Goal: Task Accomplishment & Management: Use online tool/utility

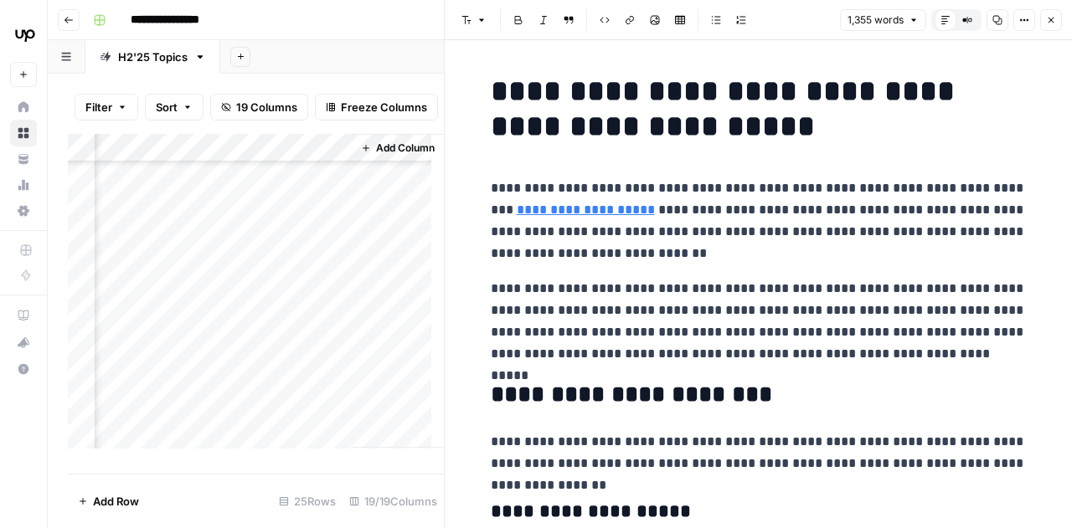
scroll to position [0, 2635]
click at [255, 195] on div "Add Column" at bounding box center [256, 297] width 376 height 327
click at [251, 193] on div "Add Column" at bounding box center [256, 297] width 376 height 327
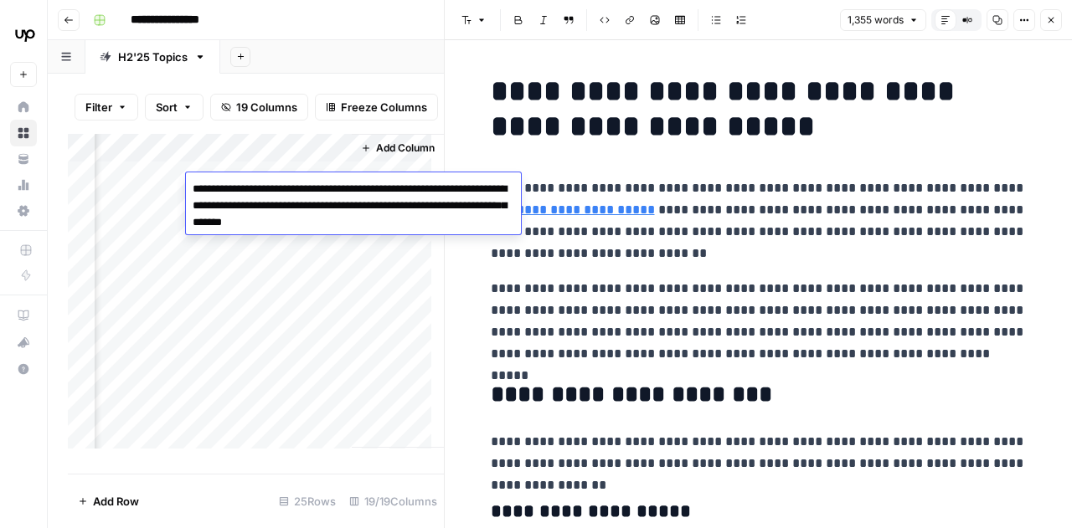
click at [287, 304] on div "Add Column" at bounding box center [256, 297] width 376 height 327
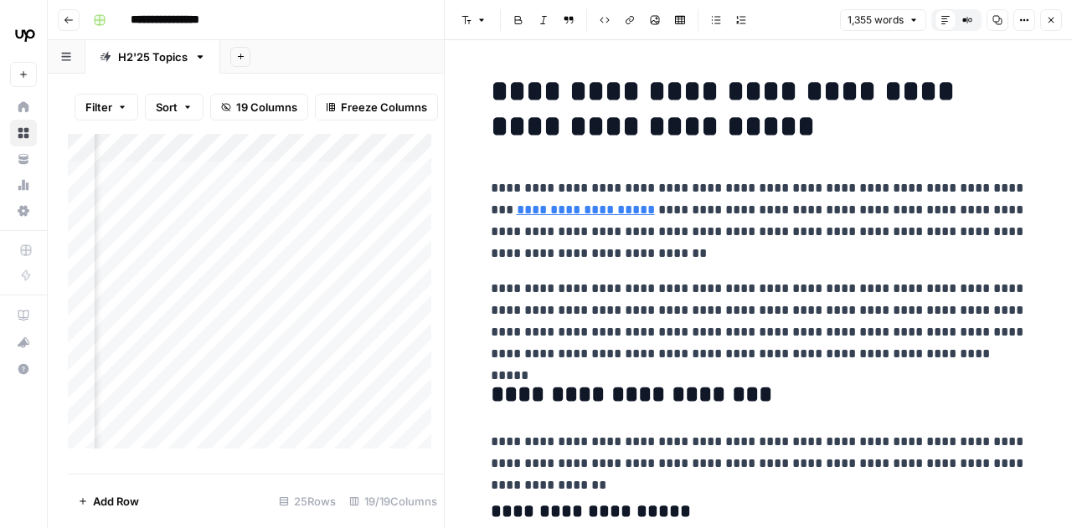
scroll to position [0, 2379]
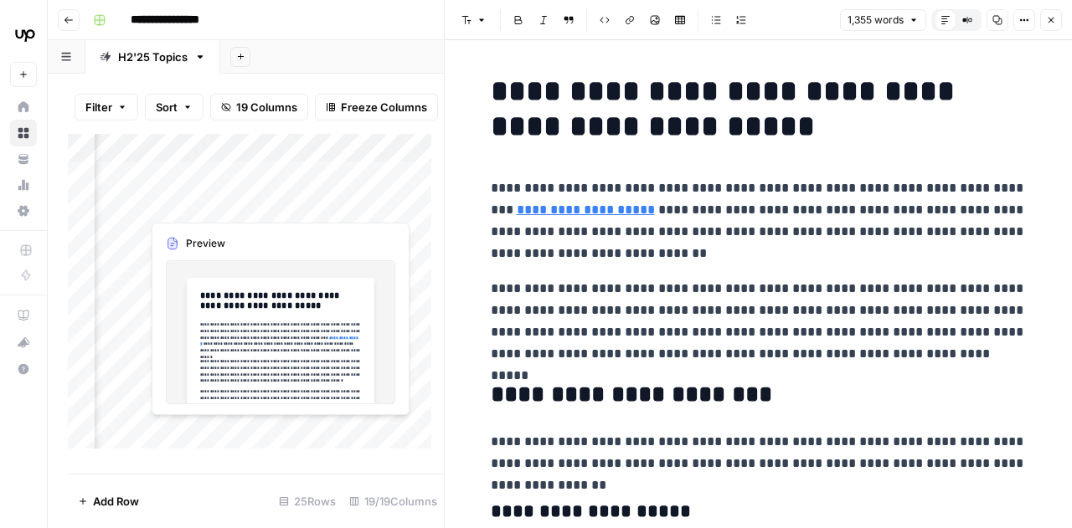
click at [182, 189] on div "Add Column" at bounding box center [256, 297] width 376 height 327
click at [193, 198] on div "Add Column" at bounding box center [256, 297] width 376 height 327
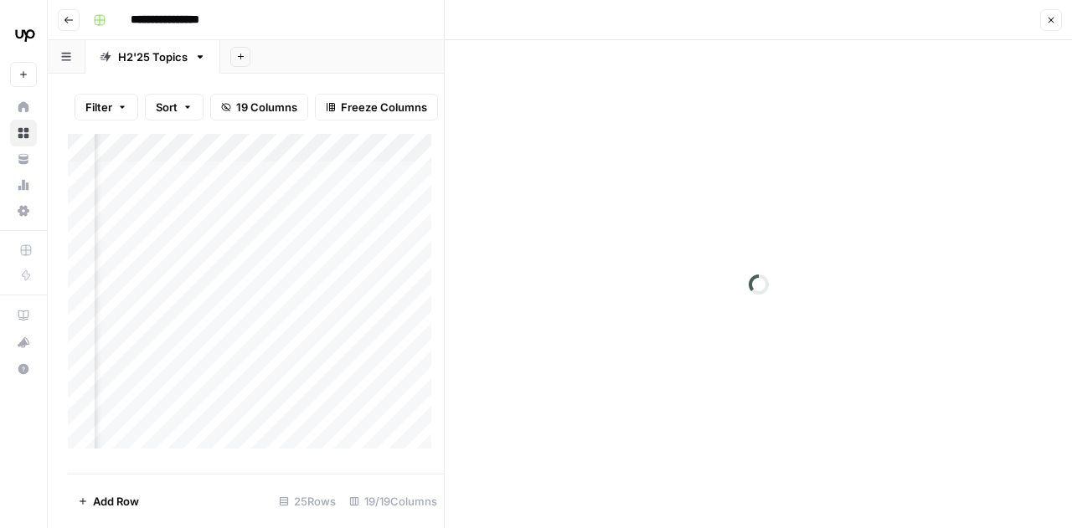
click at [193, 198] on div at bounding box center [217, 196] width 153 height 46
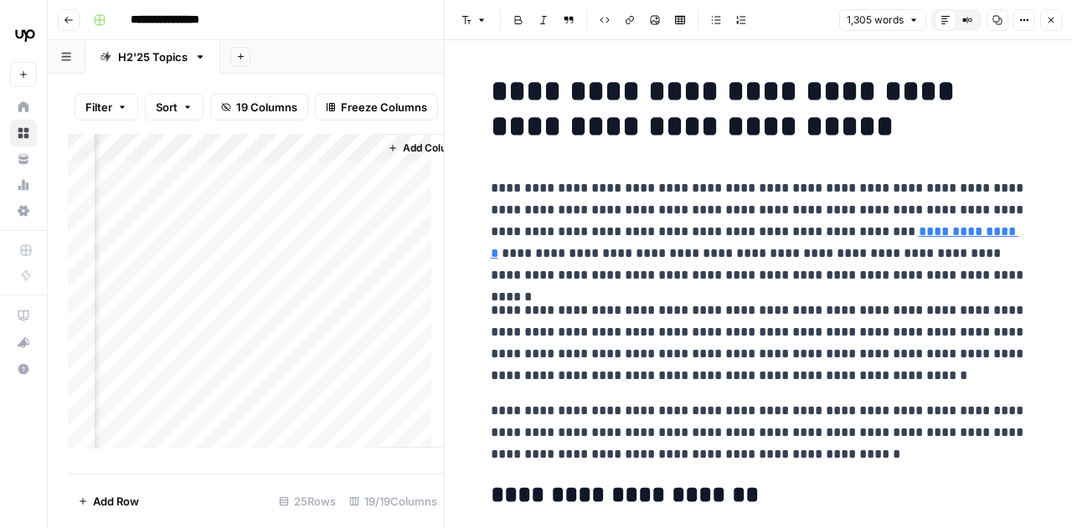
scroll to position [0, 2635]
click at [246, 239] on div "Add Column" at bounding box center [256, 297] width 376 height 327
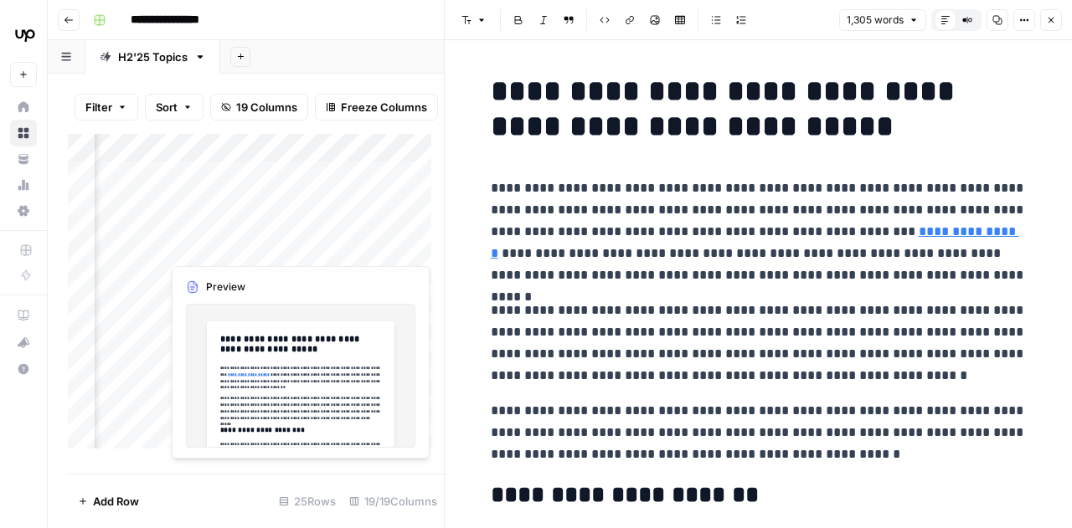
click at [217, 237] on div "Add Column" at bounding box center [256, 297] width 376 height 327
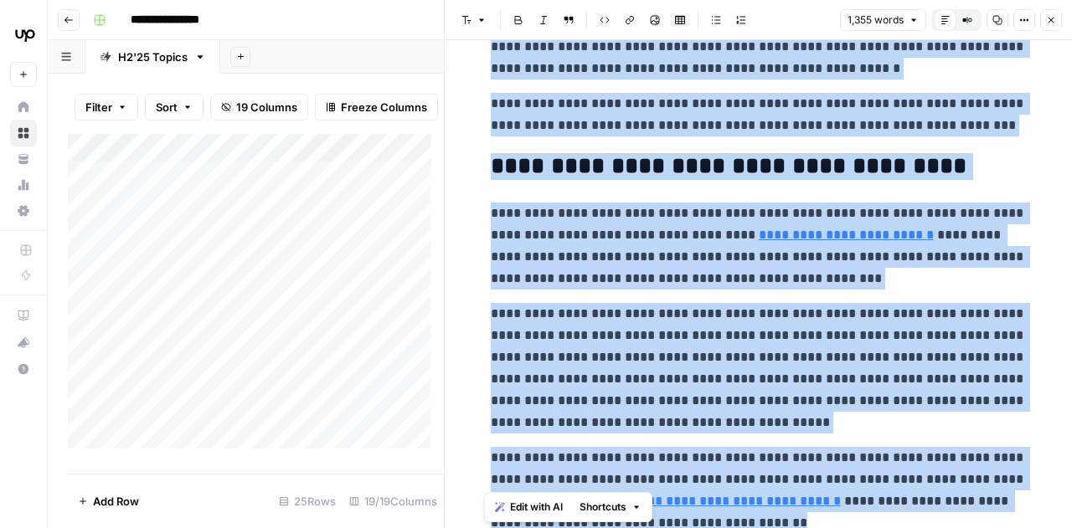
scroll to position [3701, 0]
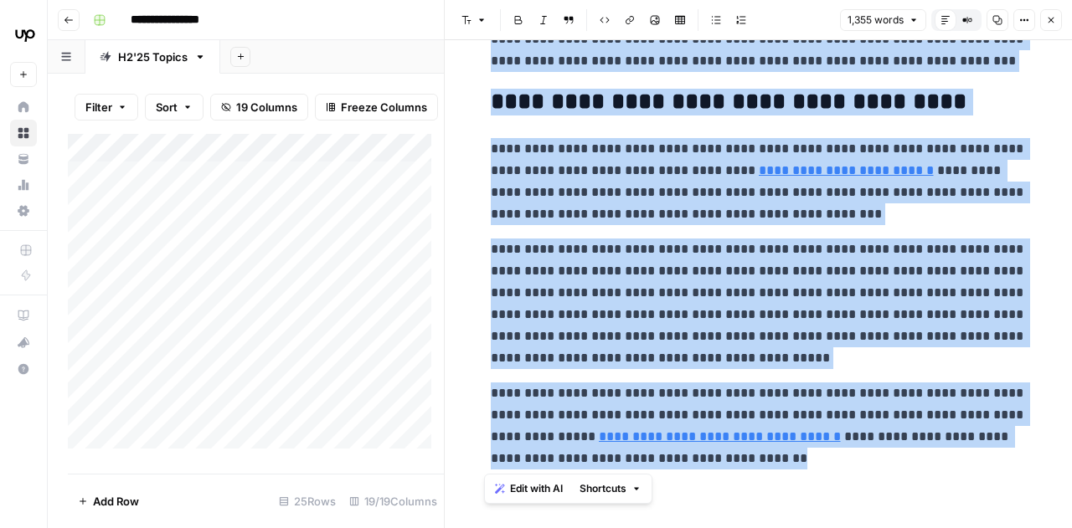
drag, startPoint x: 489, startPoint y: 100, endPoint x: 768, endPoint y: 461, distance: 456.1
copy div "**********"
